Goal: Check status: Check status

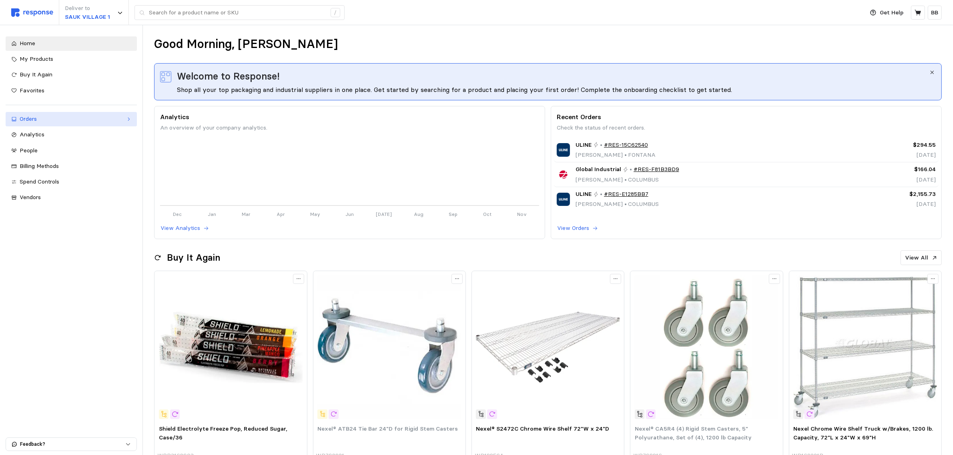
click at [42, 120] on div "Orders" at bounding box center [71, 119] width 103 height 9
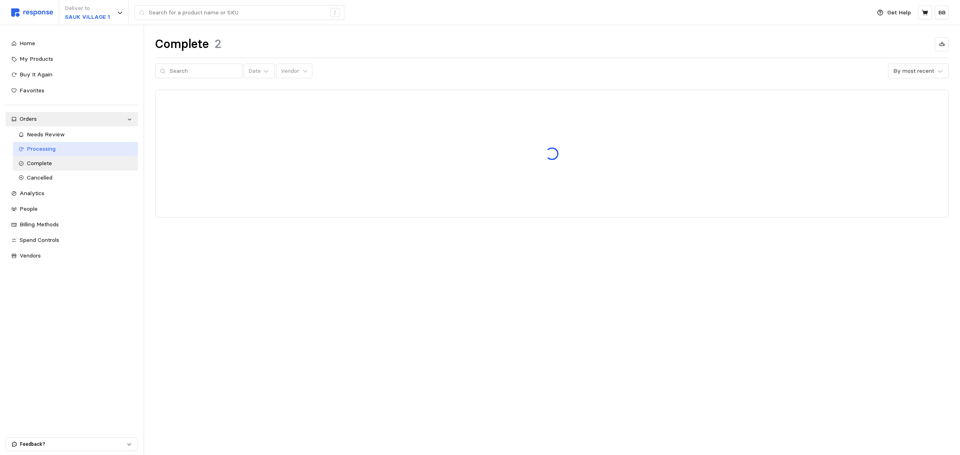
click at [51, 146] on span "Processing" at bounding box center [41, 148] width 29 height 7
click at [49, 131] on span "Needs Review" at bounding box center [46, 134] width 38 height 7
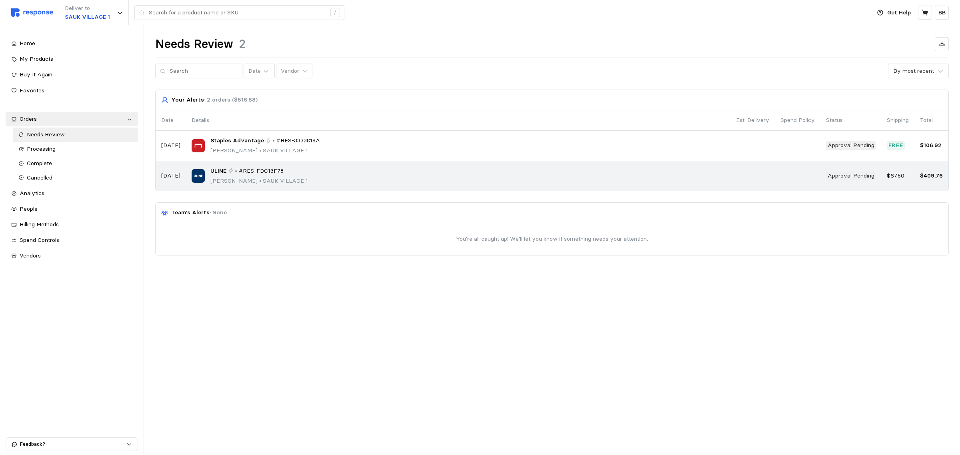
click at [488, 176] on div "ULINE • #RES-FDC13F78 [PERSON_NAME] • [GEOGRAPHIC_DATA] 1" at bounding box center [458, 176] width 533 height 19
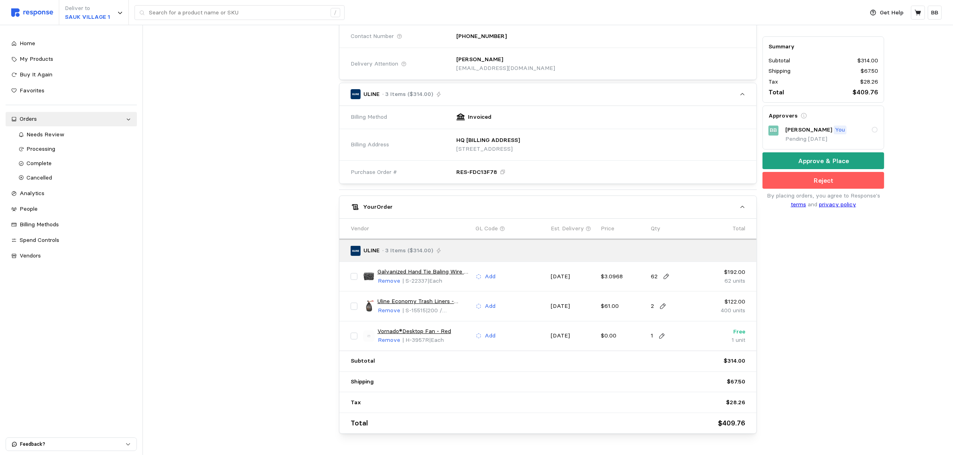
scroll to position [200, 0]
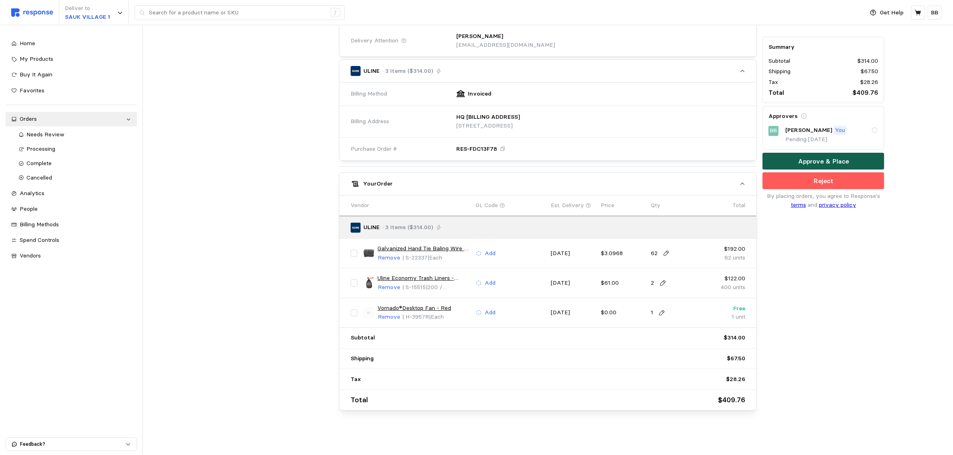
click at [805, 159] on p "Approve & Place" at bounding box center [823, 161] width 51 height 10
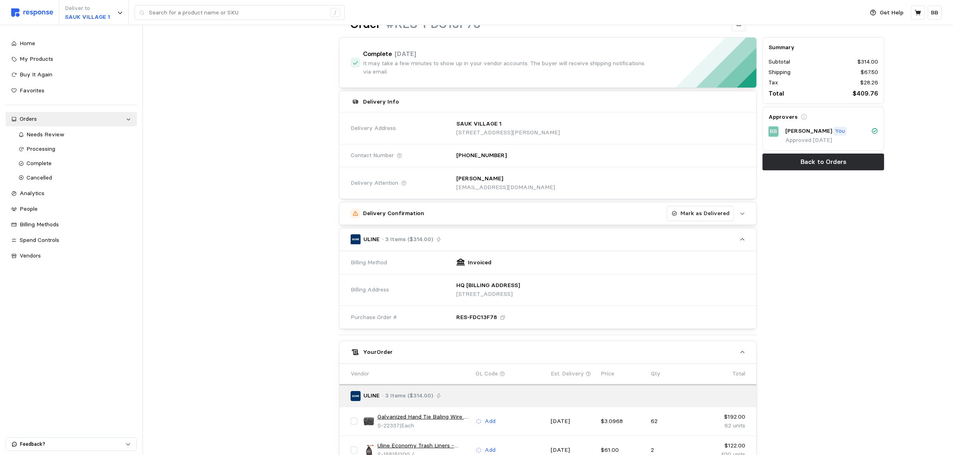
scroll to position [0, 0]
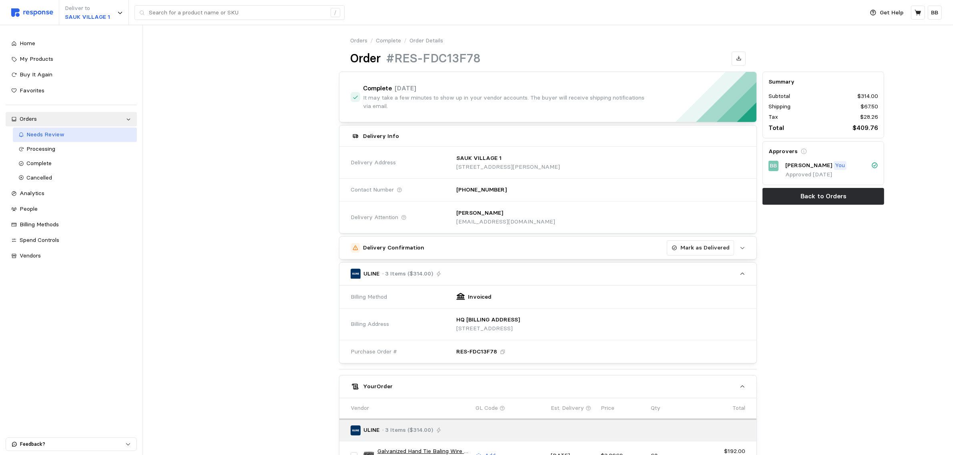
click at [54, 136] on span "Needs Review" at bounding box center [46, 134] width 38 height 7
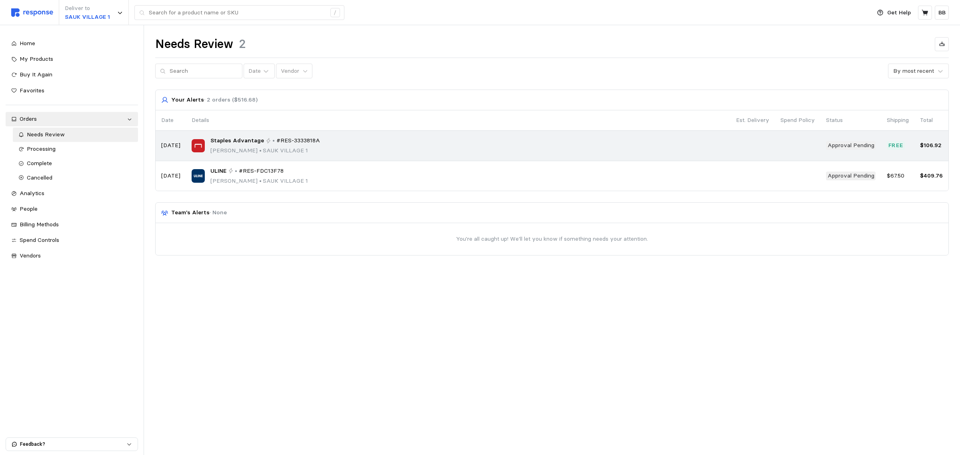
click at [373, 149] on div "Staples Advantage • #RES-3333818A [PERSON_NAME] • [GEOGRAPHIC_DATA] 1" at bounding box center [458, 145] width 533 height 19
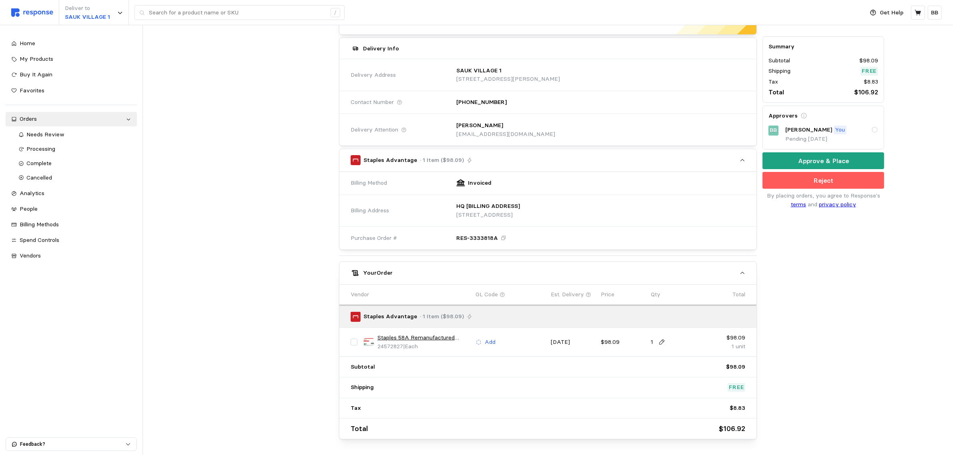
scroll to position [141, 0]
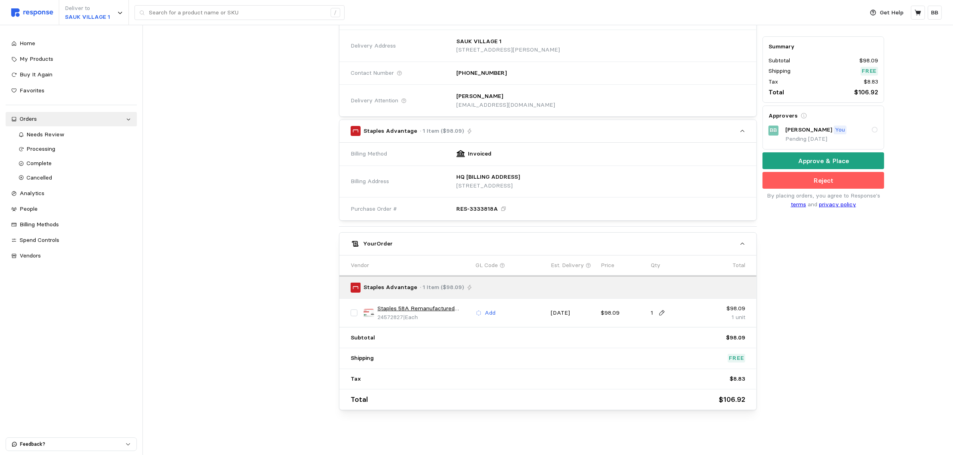
click at [823, 160] on p "Approve & Place" at bounding box center [823, 161] width 51 height 10
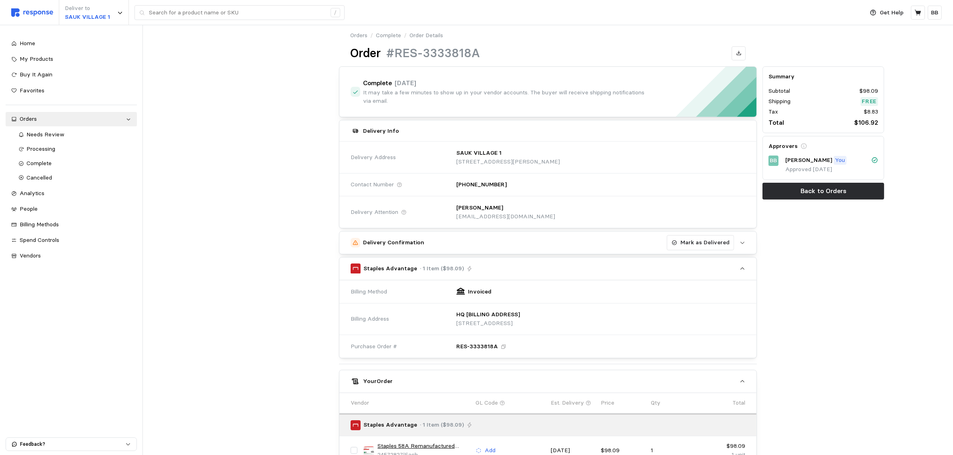
scroll to position [0, 0]
